Goal: Information Seeking & Learning: Find specific fact

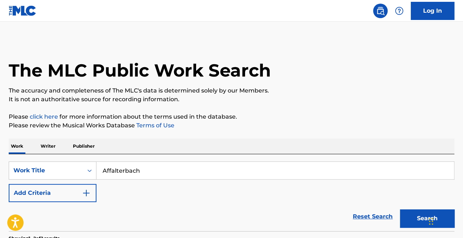
drag, startPoint x: 156, startPoint y: 171, endPoint x: 105, endPoint y: 171, distance: 50.4
click at [105, 171] on input "Affalterbach" at bounding box center [276, 170] width 358 height 17
type input "A"
type input "d"
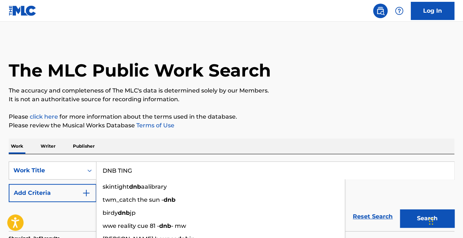
type input "DNB TING"
click at [400, 209] on button "Search" at bounding box center [427, 218] width 54 height 18
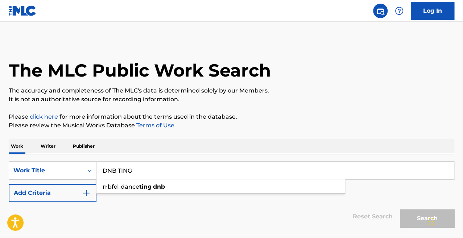
click at [224, 103] on p "It is not an authoritative source for recording information." at bounding box center [232, 99] width 446 height 9
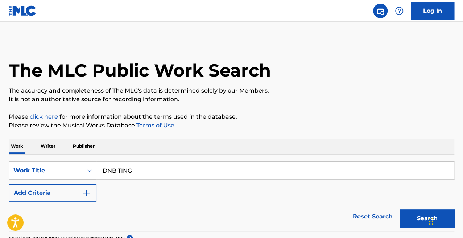
click at [418, 222] on button "Search" at bounding box center [427, 218] width 54 height 18
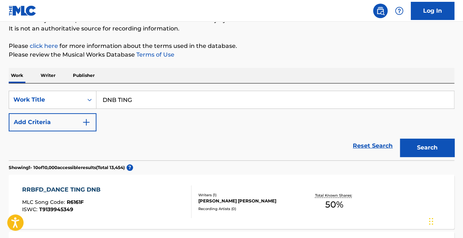
scroll to position [70, 0]
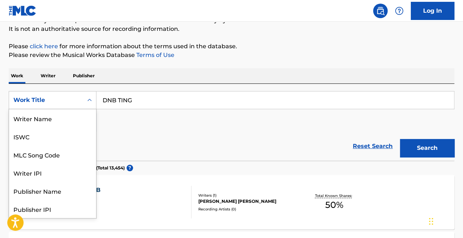
click at [84, 102] on div "Search Form" at bounding box center [89, 100] width 13 height 13
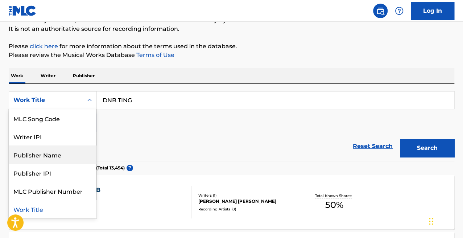
scroll to position [0, 0]
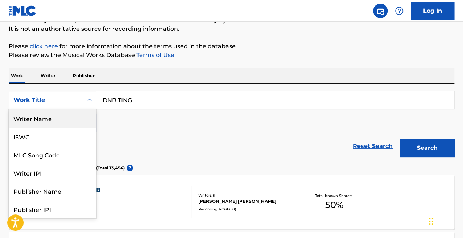
click at [57, 119] on div "Writer Name" at bounding box center [52, 118] width 87 height 18
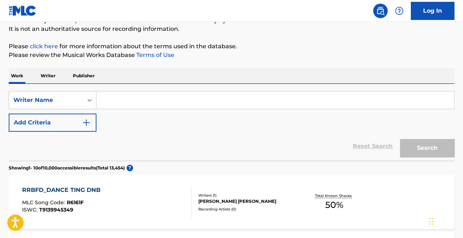
click at [134, 105] on input "Search Form" at bounding box center [276, 99] width 358 height 17
paste input "[PERSON_NAME]"
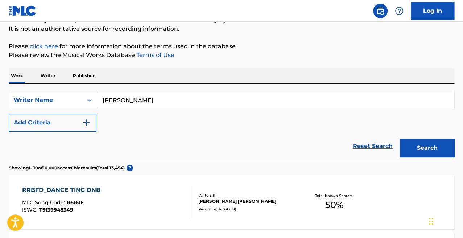
type input "[PERSON_NAME]"
click at [400, 139] on button "Search" at bounding box center [427, 148] width 54 height 18
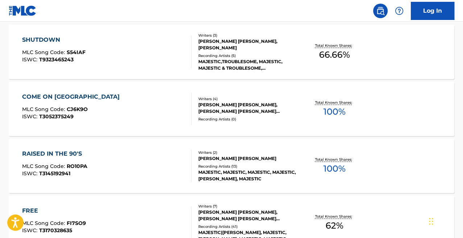
scroll to position [221, 0]
click at [144, 179] on div "RAISED IN THE 90'S MLC Song Code : RO10PA ISWC : T3145192941" at bounding box center [106, 165] width 169 height 33
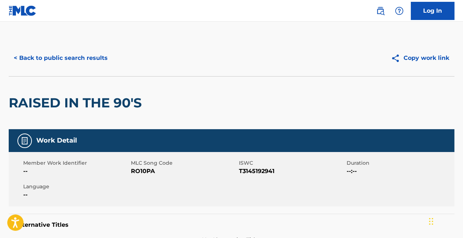
click at [70, 65] on button "< Back to public search results" at bounding box center [61, 58] width 104 height 18
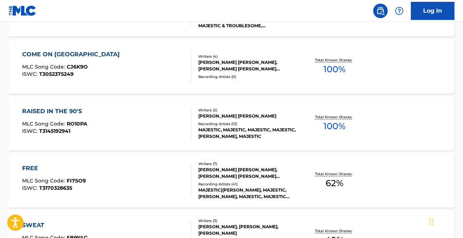
scroll to position [395, 0]
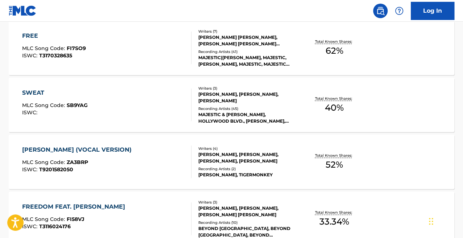
click at [143, 144] on div "[PERSON_NAME] (VOCAL VERSION) MLC Song Code : ZA3BRP ISWC : T9201582050 Writers…" at bounding box center [232, 162] width 446 height 54
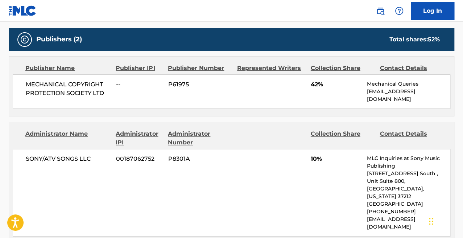
scroll to position [337, 0]
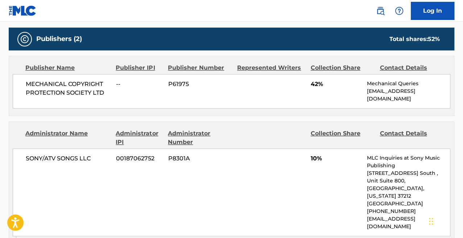
click at [88, 146] on div "Administrator Name Administrator IPI Administrator Number Collection Share Cont…" at bounding box center [231, 179] width 445 height 114
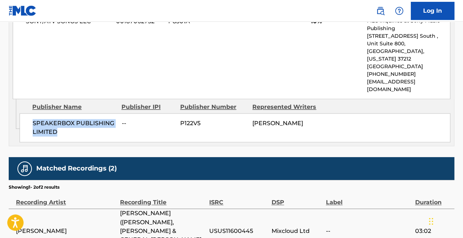
drag, startPoint x: 59, startPoint y: 116, endPoint x: 28, endPoint y: 105, distance: 33.7
click at [28, 113] on div "SPEAKERBOX PUBLISHING LIMITED -- P122V5 [PERSON_NAME]" at bounding box center [235, 127] width 431 height 29
copy span "SPEAKERBOX PUBLISHING LIMITED"
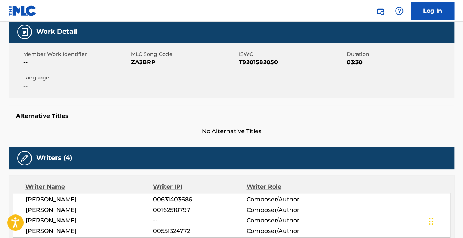
scroll to position [0, 0]
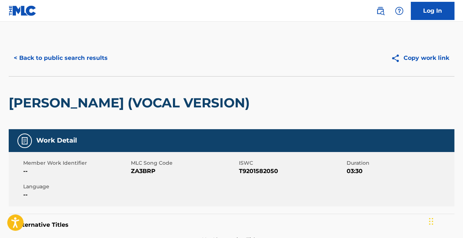
click at [58, 50] on button "< Back to public search results" at bounding box center [61, 58] width 104 height 18
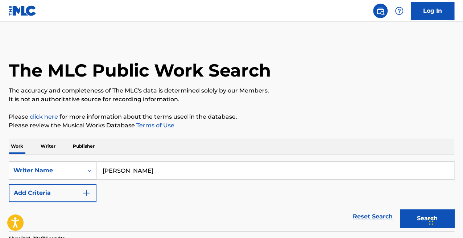
click at [37, 168] on div "Writer Name" at bounding box center [53, 170] width 88 height 18
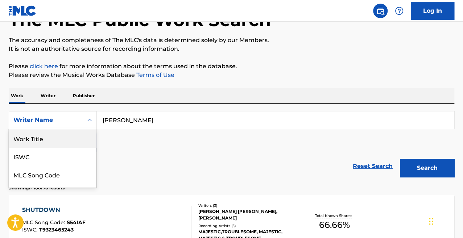
click at [49, 139] on div "Work Title" at bounding box center [52, 138] width 87 height 18
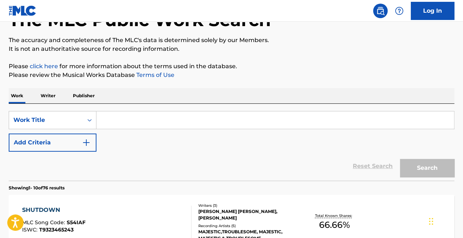
click at [193, 121] on input "Search Form" at bounding box center [276, 119] width 358 height 17
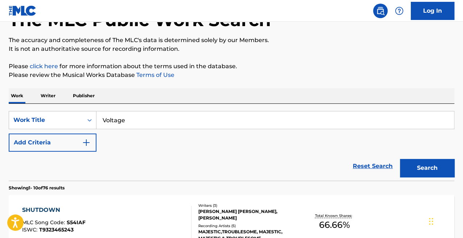
type input "Voltage"
click at [400, 159] on button "Search" at bounding box center [427, 168] width 54 height 18
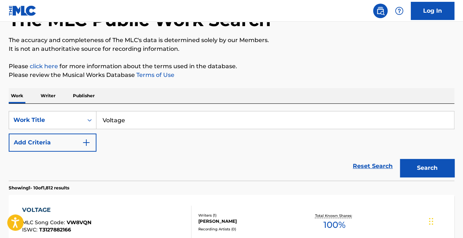
click at [304, 77] on p "Please review the Musical Works Database Terms of Use" at bounding box center [232, 75] width 446 height 9
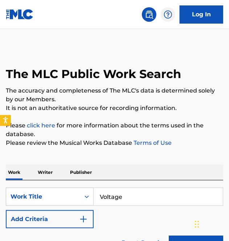
click at [45, 172] on p "Writer" at bounding box center [45, 172] width 19 height 15
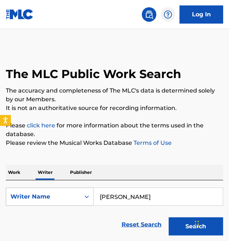
drag, startPoint x: 147, startPoint y: 192, endPoint x: 55, endPoint y: 192, distance: 92.5
click at [55, 192] on div "SearchWithCriteria28c6c4a9-a2d2-4c4d-bc50-dad47a8fac52 Writer Name [PERSON_NAME]" at bounding box center [114, 197] width 217 height 18
paste input "[PERSON_NAME]"
click at [169, 217] on button "Search" at bounding box center [196, 226] width 54 height 18
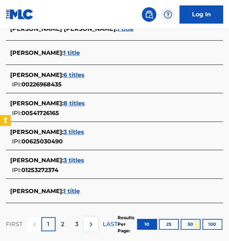
scroll to position [312, 0]
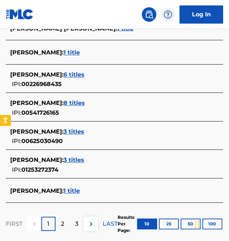
click at [63, 221] on p "2" at bounding box center [62, 224] width 3 height 9
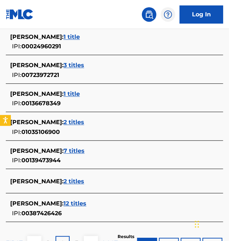
scroll to position [334, 0]
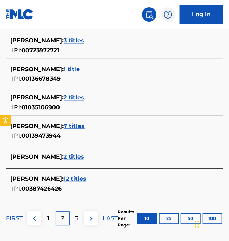
click at [74, 222] on div "3" at bounding box center [77, 219] width 14 height 14
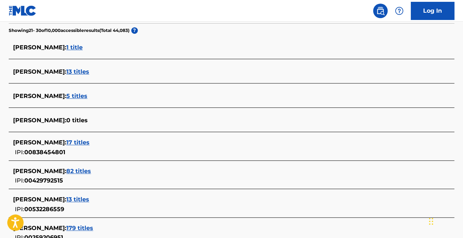
scroll to position [0, 0]
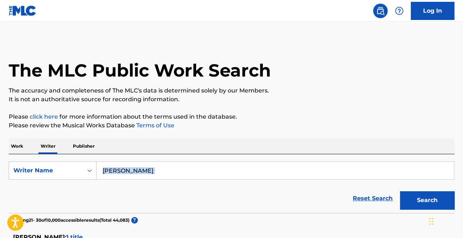
drag, startPoint x: 185, startPoint y: 180, endPoint x: 152, endPoint y: 153, distance: 42.8
click at [168, 169] on input "[PERSON_NAME]" at bounding box center [276, 170] width 358 height 17
drag, startPoint x: 168, startPoint y: 169, endPoint x: 96, endPoint y: 164, distance: 72.4
click at [96, 164] on div "SearchWithCriteria28c6c4a9-a2d2-4c4d-bc50-dad47a8fac52 Writer Name [PERSON_NAME]" at bounding box center [232, 170] width 446 height 18
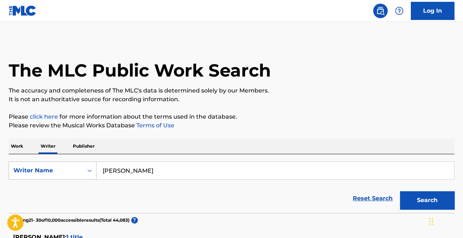
type input "w"
type input "Wahmez"
click at [400, 191] on button "Search" at bounding box center [427, 200] width 54 height 18
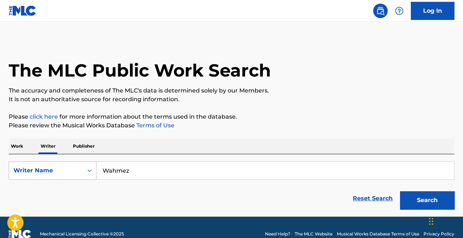
scroll to position [13, 0]
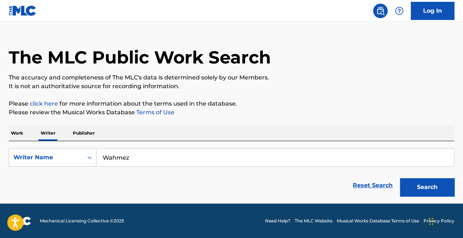
click at [417, 192] on button "Search" at bounding box center [427, 187] width 54 height 18
click at [22, 129] on p "Work" at bounding box center [17, 133] width 17 height 15
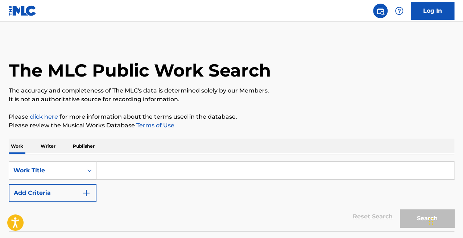
click at [141, 159] on div "SearchWithCriteria7e38efd8-0c5b-40ff-ac8d-51106abdef3e Work Title Add Criteria …" at bounding box center [232, 192] width 446 height 77
click at [139, 169] on input "Search Form" at bounding box center [276, 170] width 358 height 17
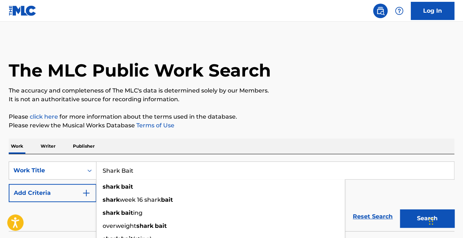
type input "Shark Bait"
click at [400, 209] on button "Search" at bounding box center [427, 218] width 54 height 18
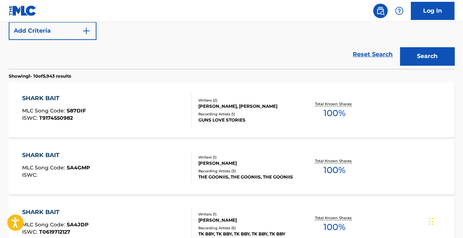
scroll to position [18, 0]
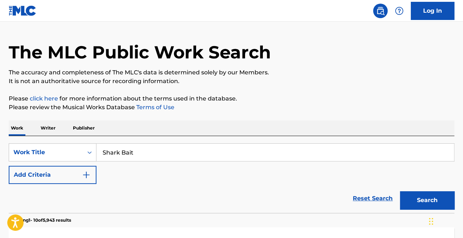
click at [76, 174] on button "Add Criteria" at bounding box center [53, 175] width 88 height 18
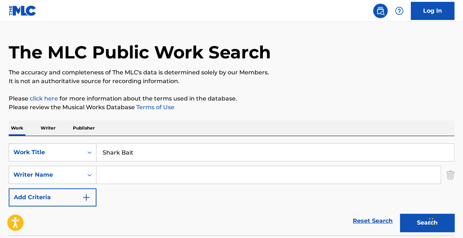
click at [157, 178] on input "Search Form" at bounding box center [269, 174] width 344 height 17
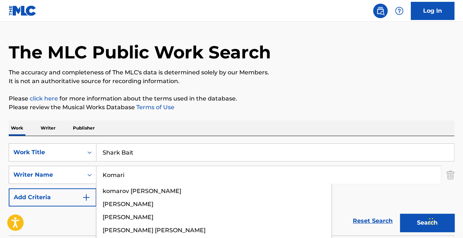
click at [400, 214] on button "Search" at bounding box center [427, 223] width 54 height 18
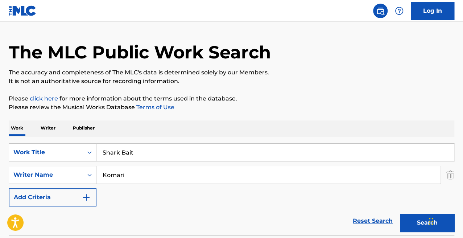
click at [173, 121] on div "Work Writer Publisher" at bounding box center [232, 127] width 446 height 15
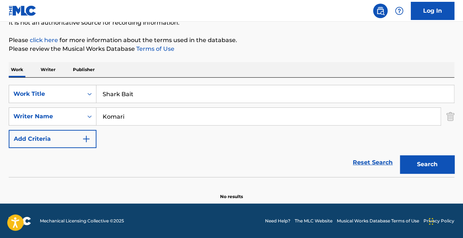
click at [431, 161] on button "Search" at bounding box center [427, 164] width 54 height 18
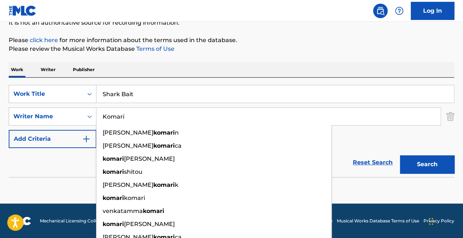
drag, startPoint x: 129, startPoint y: 112, endPoint x: 107, endPoint y: 111, distance: 22.5
click at [107, 111] on input "Komari" at bounding box center [269, 116] width 344 height 17
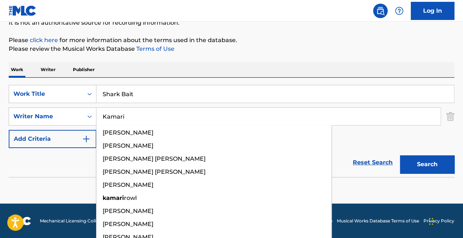
type input "Kamari"
click at [400, 155] on button "Search" at bounding box center [427, 164] width 54 height 18
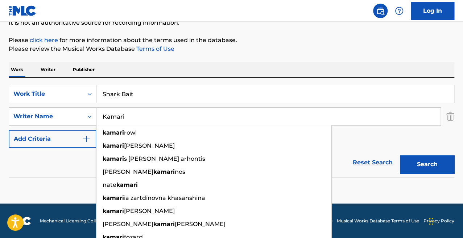
click at [204, 65] on div "Work Writer Publisher" at bounding box center [232, 69] width 446 height 15
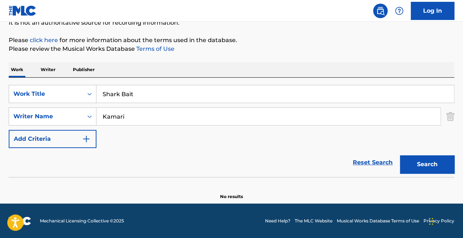
drag, startPoint x: 144, startPoint y: 97, endPoint x: 112, endPoint y: 96, distance: 31.9
click at [112, 96] on input "Shark Bait" at bounding box center [276, 93] width 358 height 17
type input "S"
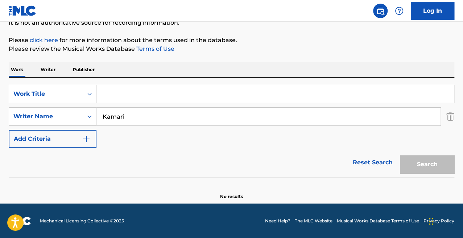
click at [45, 62] on p "Writer" at bounding box center [47, 69] width 19 height 15
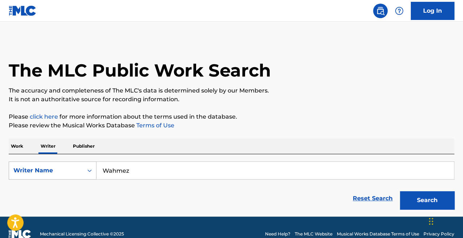
drag, startPoint x: 136, startPoint y: 167, endPoint x: 59, endPoint y: 162, distance: 77.8
click at [59, 162] on div "SearchWithCriteria28c6c4a9-a2d2-4c4d-bc50-dad47a8fac52 Writer Name [PERSON_NAME]" at bounding box center [232, 170] width 446 height 18
paste input "[PERSON_NAME]"
type input "[PERSON_NAME]"
click at [400, 191] on button "Search" at bounding box center [427, 200] width 54 height 18
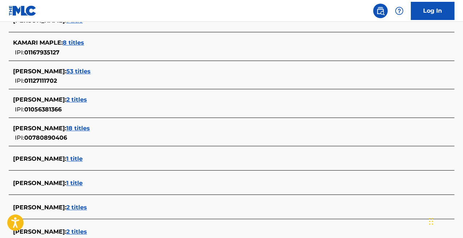
scroll to position [321, 0]
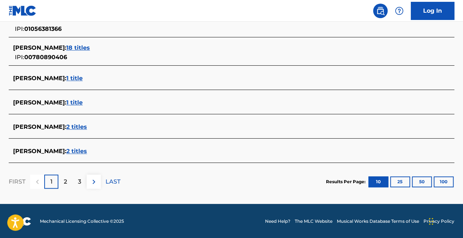
click at [92, 147] on div "[PERSON_NAME] : 2 titles" at bounding box center [222, 151] width 418 height 9
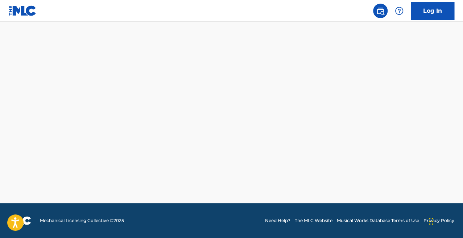
scroll to position [191, 0]
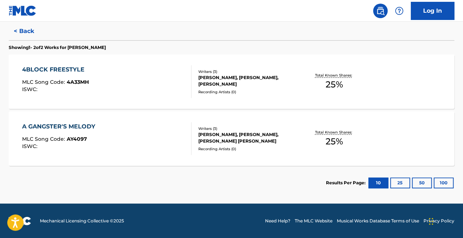
click at [134, 152] on div "A GANGSTER'S MELODY MLC Song Code : AY4097 ISWC :" at bounding box center [106, 138] width 169 height 33
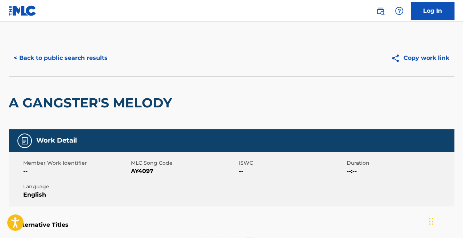
click at [99, 67] on button "< Back to public search results" at bounding box center [61, 58] width 104 height 18
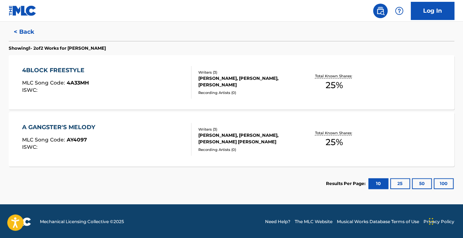
scroll to position [190, 0]
click at [103, 66] on div "4BLOCK FREESTYLE MLC Song Code : 4A33MH ISWC :" at bounding box center [106, 82] width 169 height 33
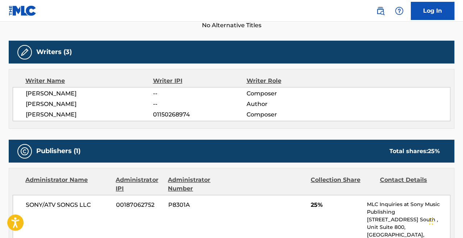
scroll to position [230, 0]
